Goal: Browse casually

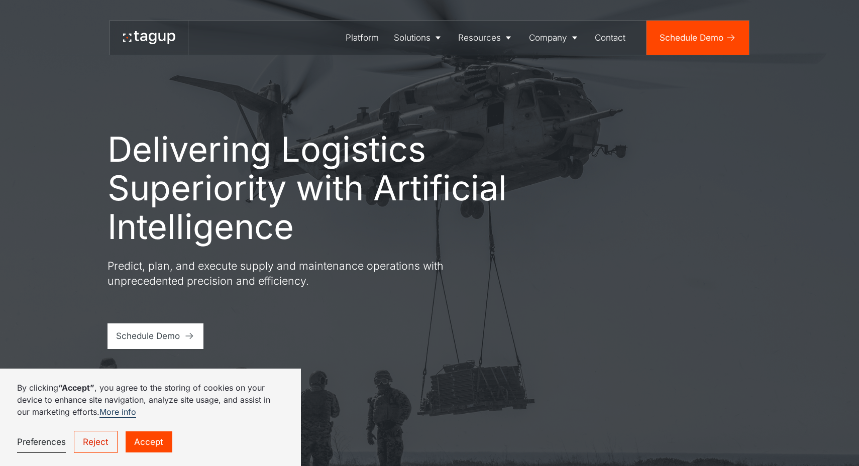
click at [155, 436] on link "Accept" at bounding box center [149, 442] width 46 height 22
